Goal: Task Accomplishment & Management: Manage account settings

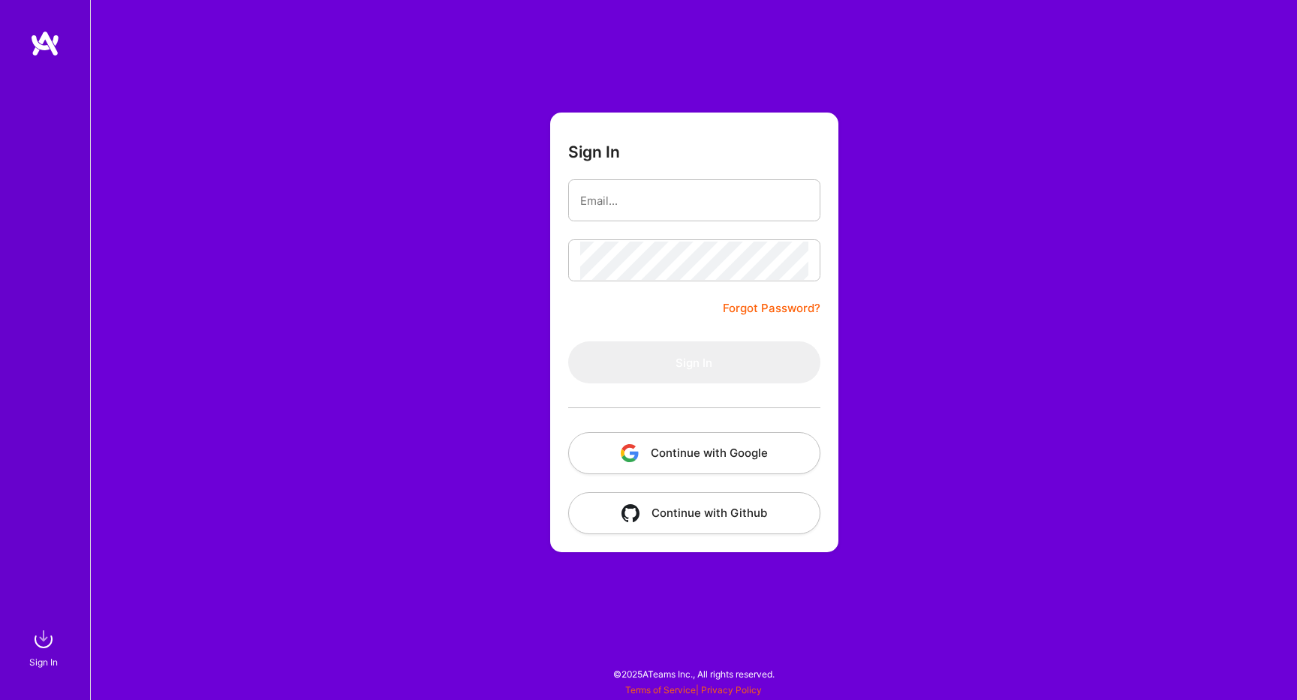
click at [648, 447] on button "Continue with Google" at bounding box center [694, 453] width 252 height 42
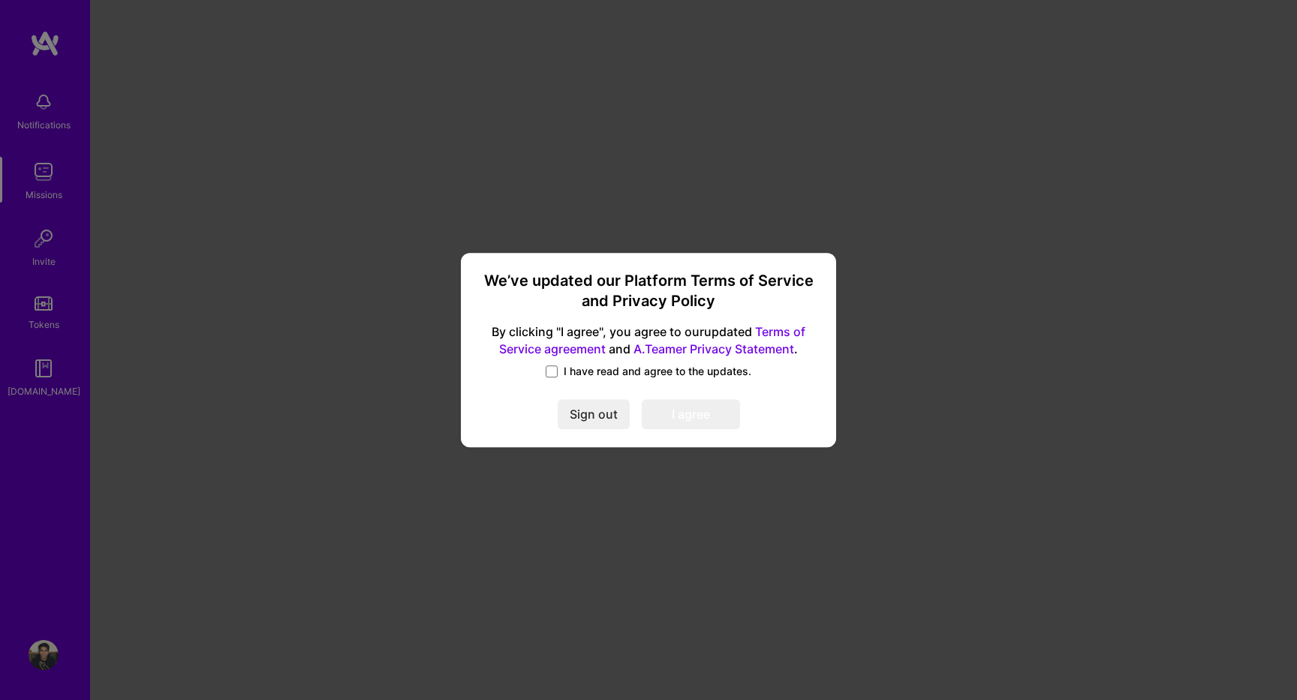
click at [666, 374] on span "I have read and agree to the updates." at bounding box center [658, 371] width 188 height 15
click at [0, 0] on input "I have read and agree to the updates." at bounding box center [0, 0] width 0 height 0
click at [676, 413] on button "I agree" at bounding box center [691, 415] width 98 height 30
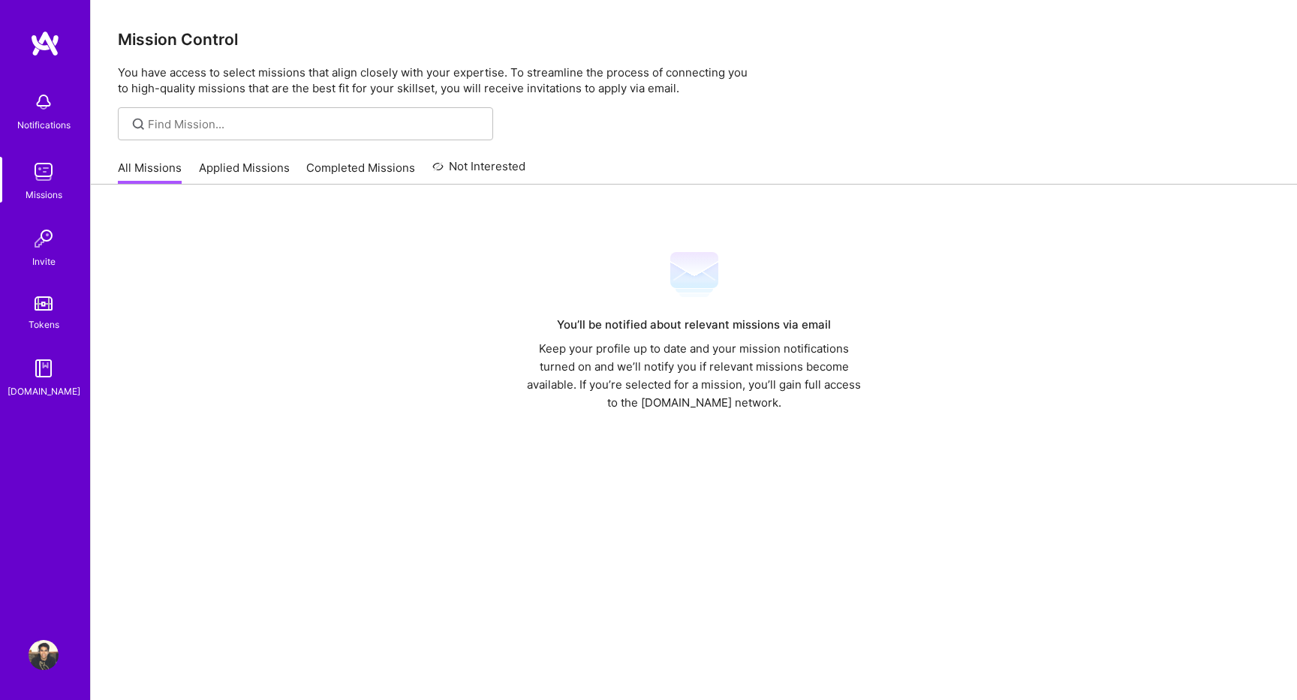
click at [59, 128] on div "Notifications" at bounding box center [43, 125] width 53 height 16
click at [58, 158] on img at bounding box center [44, 172] width 30 height 30
click at [61, 173] on link "Missions" at bounding box center [43, 180] width 93 height 46
click at [192, 176] on div "All Missions Applied Missions Completed Missions Not Interested" at bounding box center [321, 168] width 407 height 32
click at [241, 175] on link "Applied Missions" at bounding box center [244, 172] width 91 height 25
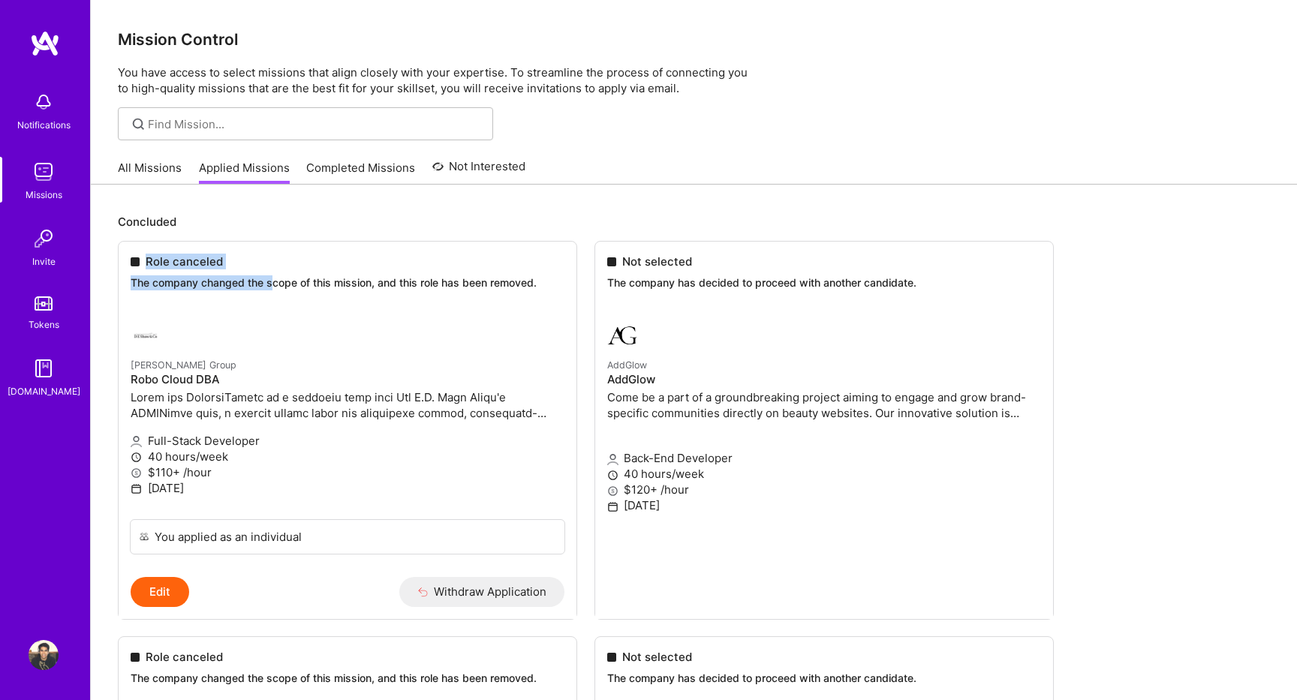
drag, startPoint x: 275, startPoint y: 281, endPoint x: 311, endPoint y: 219, distance: 71.6
click at [311, 219] on div "Concluded Role canceled The company changed the scope of this mission, and this…" at bounding box center [694, 637] width 1152 height 847
click at [311, 219] on p "Concluded" at bounding box center [694, 222] width 1152 height 16
click at [383, 166] on link "Completed Missions" at bounding box center [360, 172] width 109 height 25
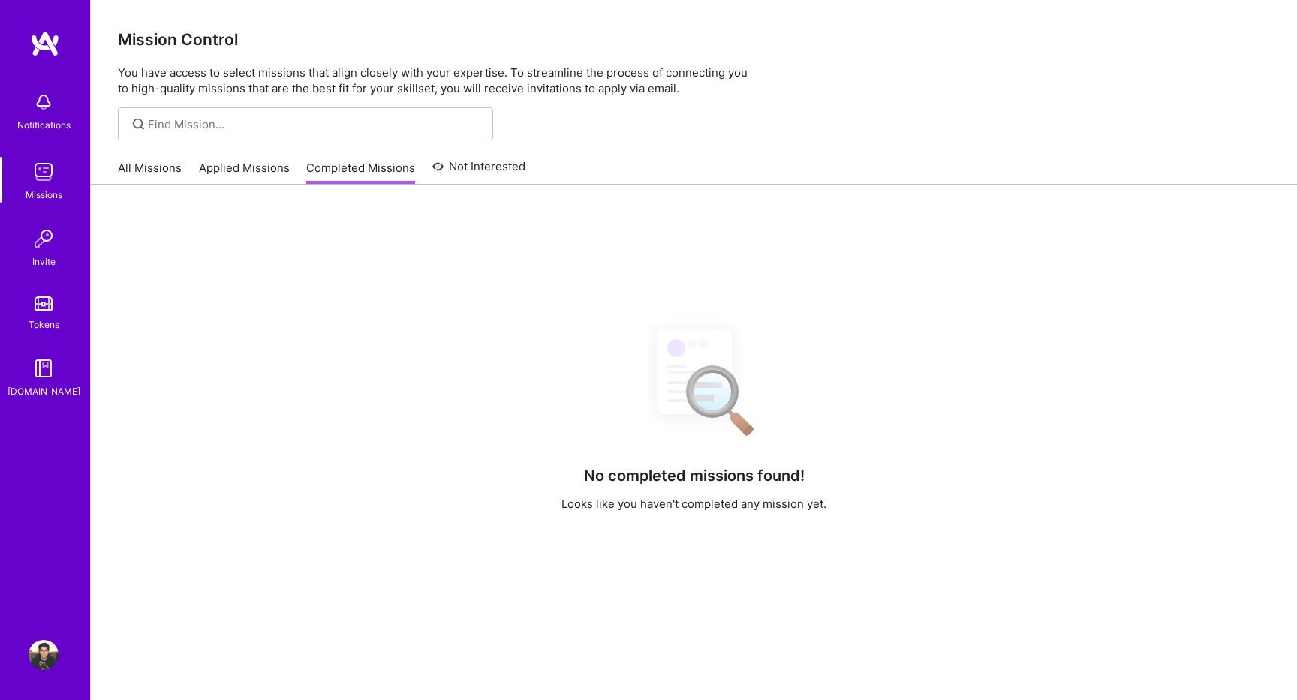
click at [484, 181] on link "Not Interested" at bounding box center [479, 171] width 94 height 27
click at [144, 174] on link "All Missions" at bounding box center [150, 172] width 64 height 25
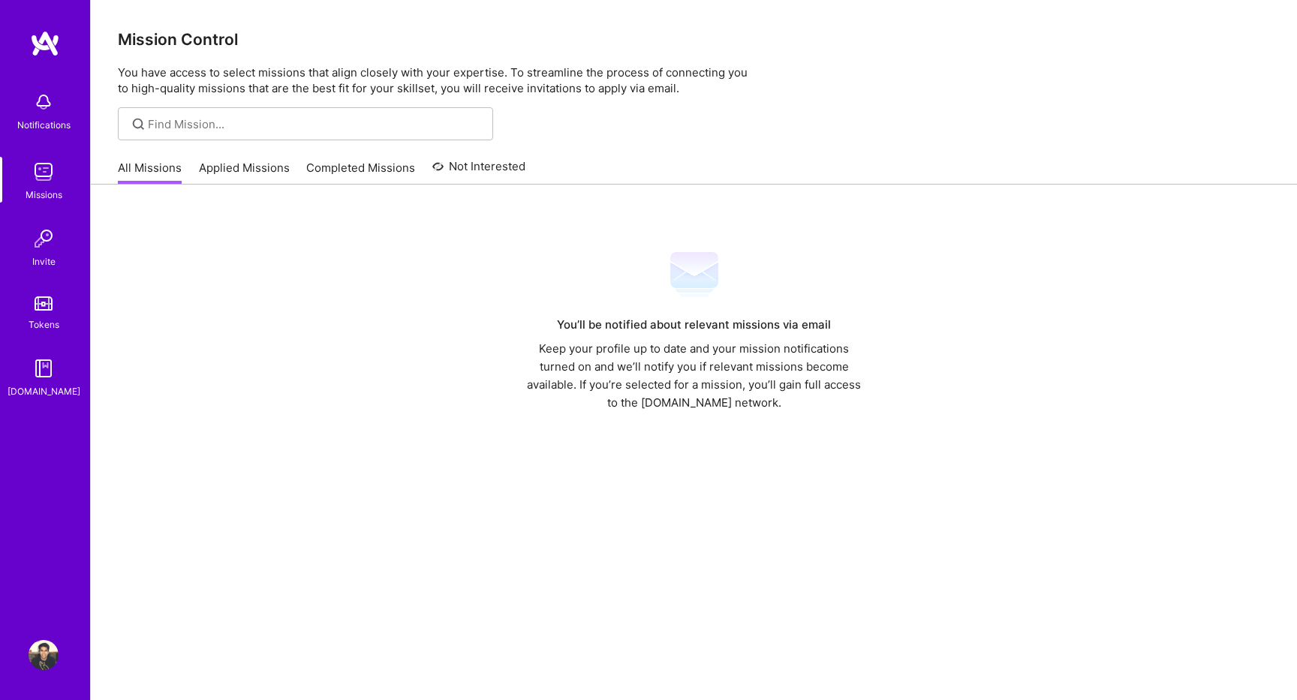
click at [38, 128] on div "Notifications" at bounding box center [43, 125] width 53 height 16
click at [46, 193] on div "Missions" at bounding box center [44, 195] width 37 height 16
click at [46, 252] on img at bounding box center [44, 239] width 30 height 30
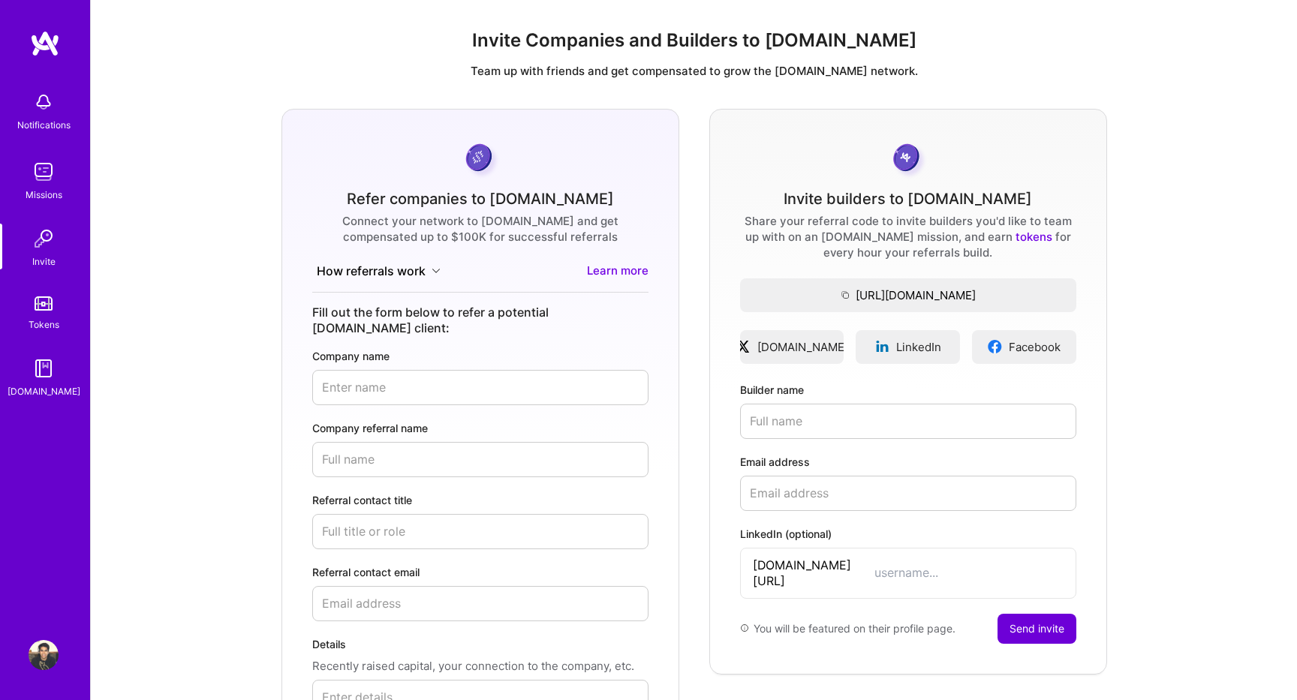
click at [53, 310] on link "Tokens" at bounding box center [43, 311] width 93 height 42
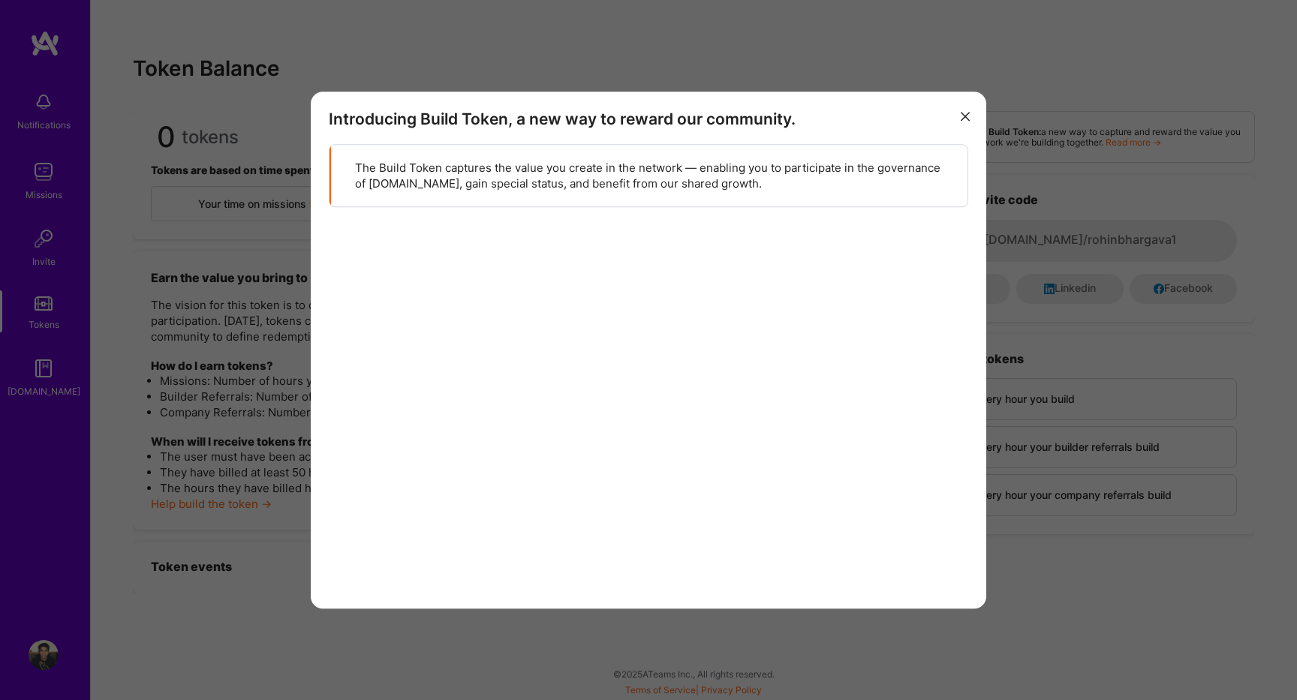
click at [59, 358] on div "Introducing Build Token, a new way to reward our community. The Build Token cap…" at bounding box center [648, 350] width 1297 height 700
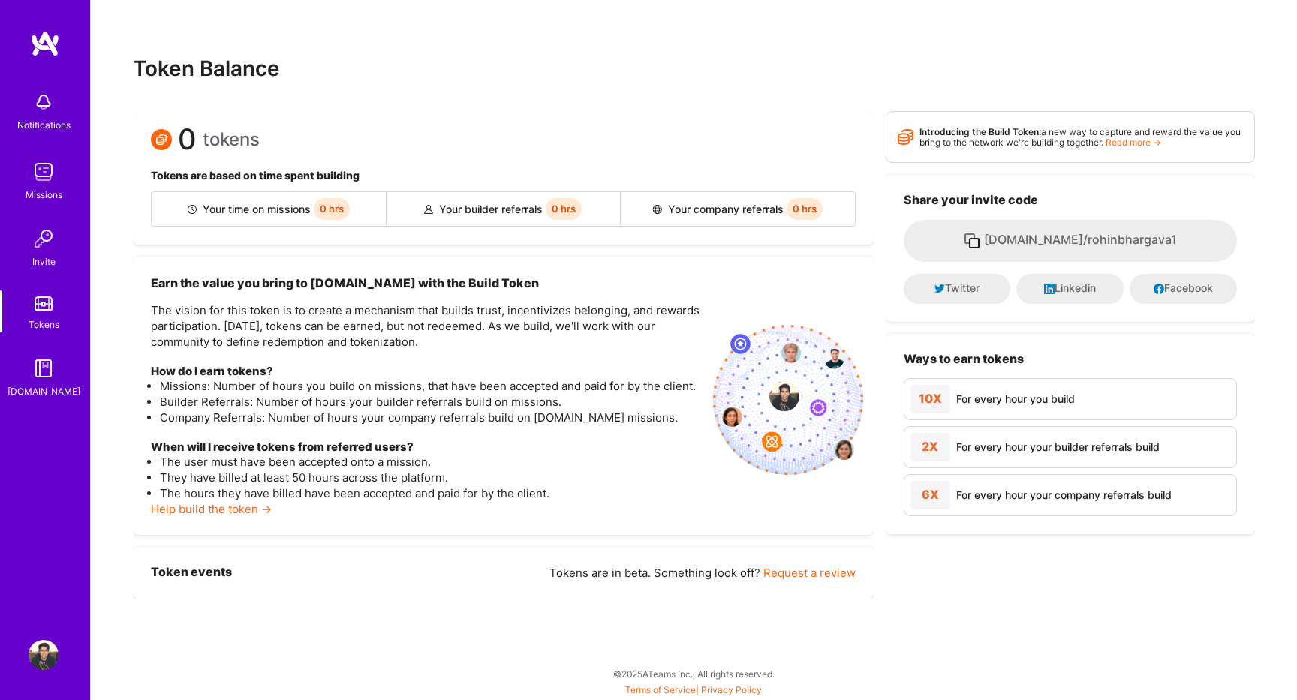
click at [61, 374] on link "[DOMAIN_NAME]" at bounding box center [43, 376] width 93 height 46
